Goal: Information Seeking & Learning: Learn about a topic

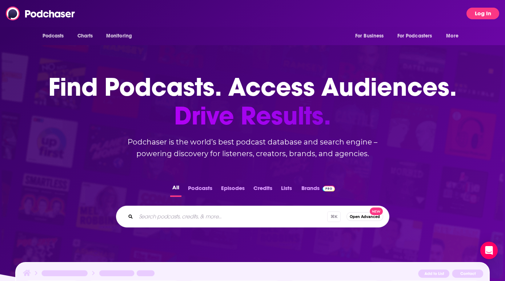
click at [487, 13] on button "Log In" at bounding box center [482, 14] width 33 height 12
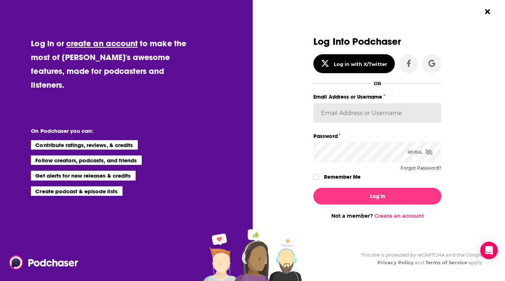
type input "jillgoldstein"
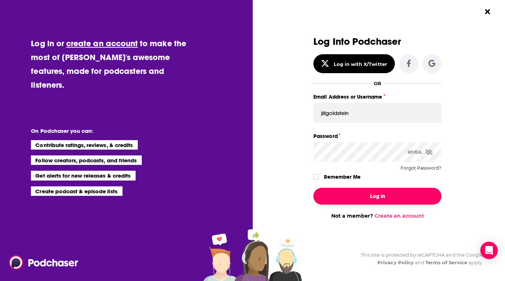
click at [381, 193] on button "Log In" at bounding box center [377, 196] width 128 height 17
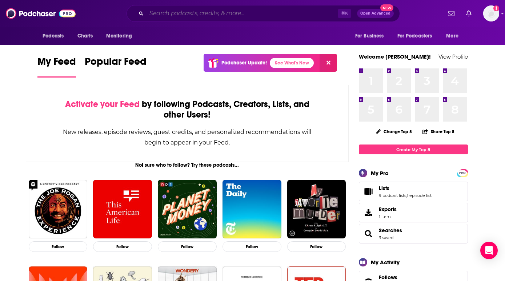
click at [182, 13] on input "Search podcasts, credits, & more..." at bounding box center [242, 14] width 191 height 12
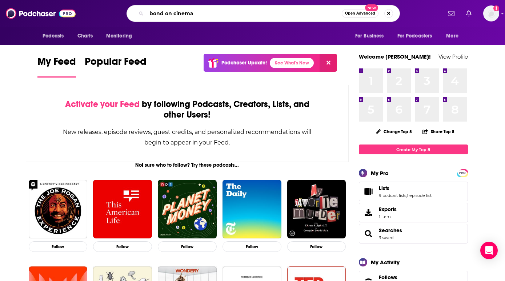
type input "bond on cinema"
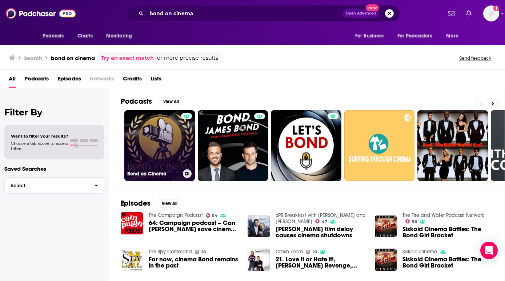
click at [175, 139] on link "Bond on Cinema" at bounding box center [159, 145] width 71 height 71
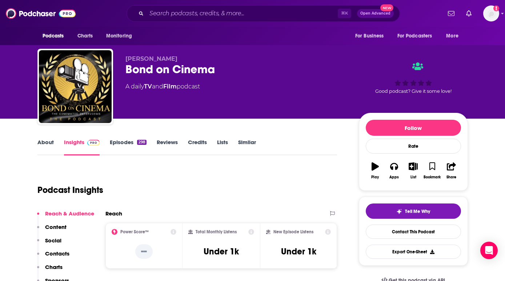
click at [128, 140] on link "Episodes 298" at bounding box center [128, 147] width 36 height 17
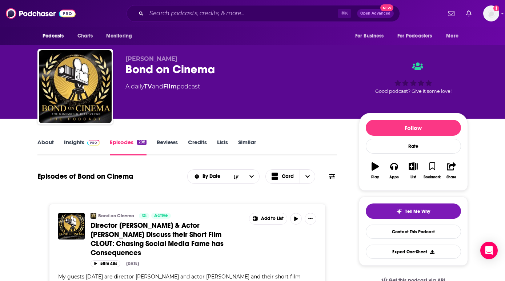
click at [46, 143] on link "About" at bounding box center [45, 147] width 16 height 17
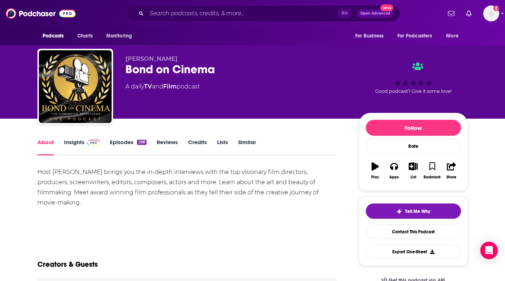
scroll to position [17, 0]
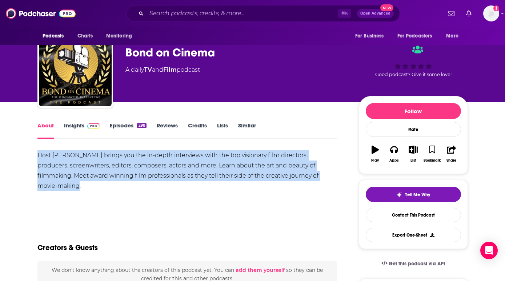
drag, startPoint x: 310, startPoint y: 177, endPoint x: 37, endPoint y: 157, distance: 273.7
click at [37, 157] on div "Host [PERSON_NAME] brings you the in-depth interviews with the top visionary fi…" at bounding box center [187, 170] width 300 height 41
copy div "Host [PERSON_NAME] brings you the in-depth interviews with the top visionary fi…"
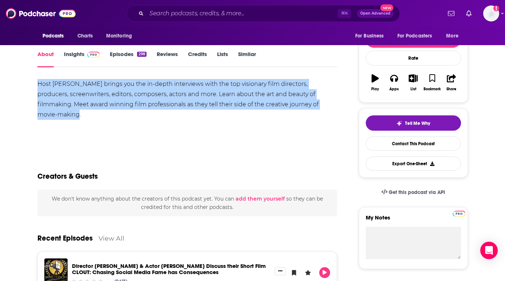
scroll to position [89, 0]
